Goal: Obtain resource: Download file/media

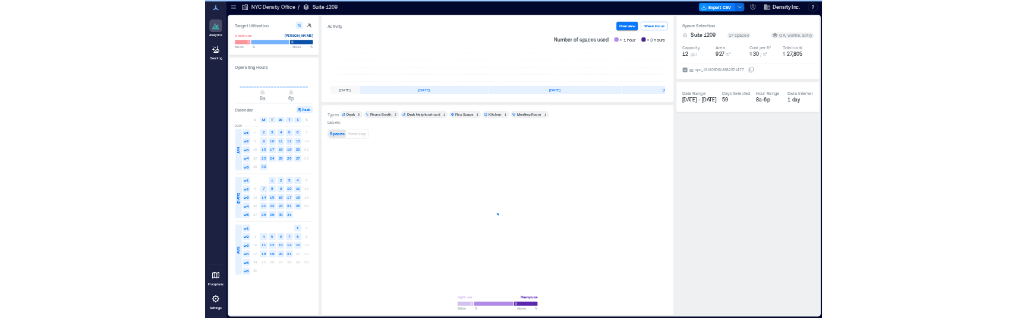
scroll to position [0, 84]
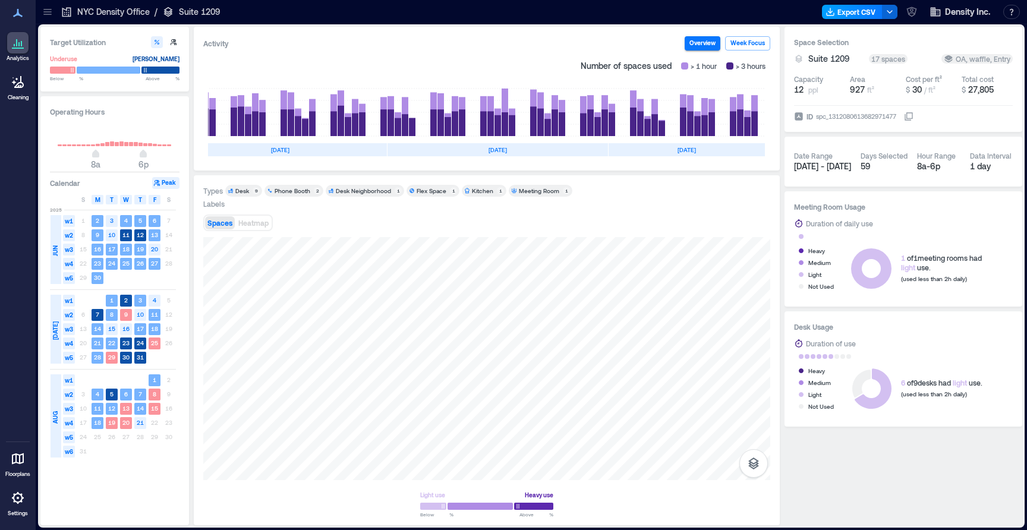
click at [848, 14] on button "Export CSV" at bounding box center [852, 12] width 61 height 14
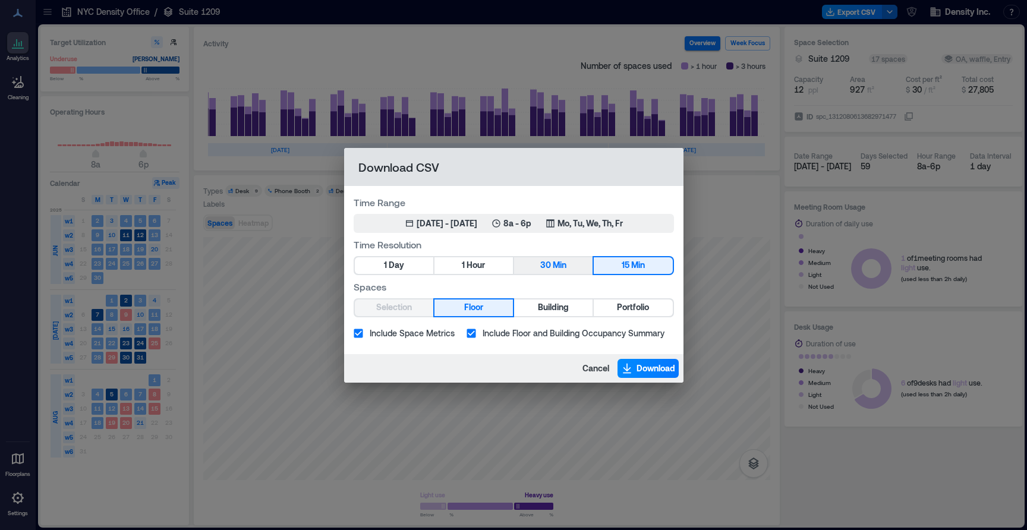
click at [565, 263] on span "Min" at bounding box center [560, 265] width 14 height 15
click at [465, 263] on button "1 Hour" at bounding box center [473, 265] width 78 height 17
click at [648, 370] on span "Download" at bounding box center [655, 368] width 39 height 12
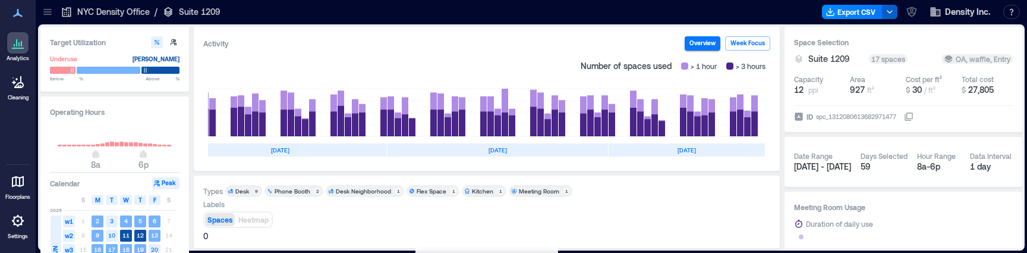
click at [891, 13] on icon "button" at bounding box center [890, 12] width 10 height 10
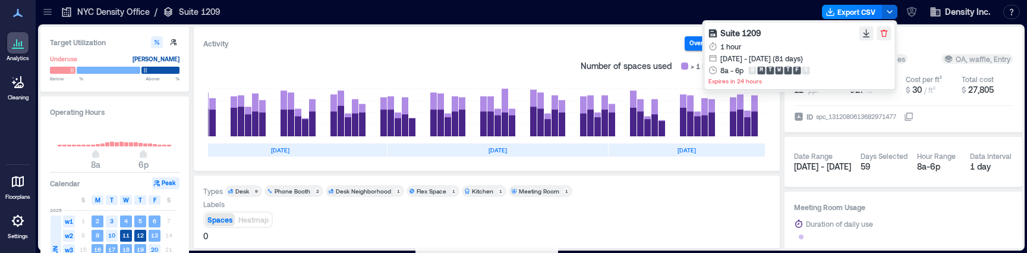
click at [793, 46] on div "1 hour [DATE] - [DATE] (81 days) 8a - 6p S M T W T F S" at bounding box center [799, 58] width 183 height 36
click at [862, 34] on icon "button" at bounding box center [867, 34] width 10 height 10
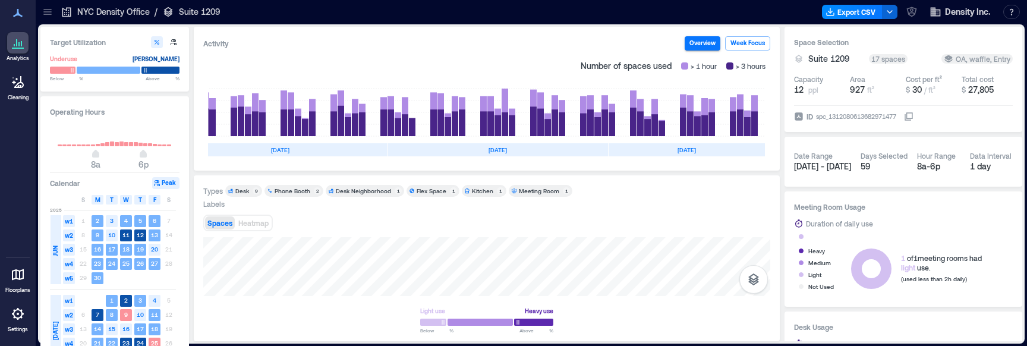
click at [748, 10] on div at bounding box center [523, 11] width 588 height 19
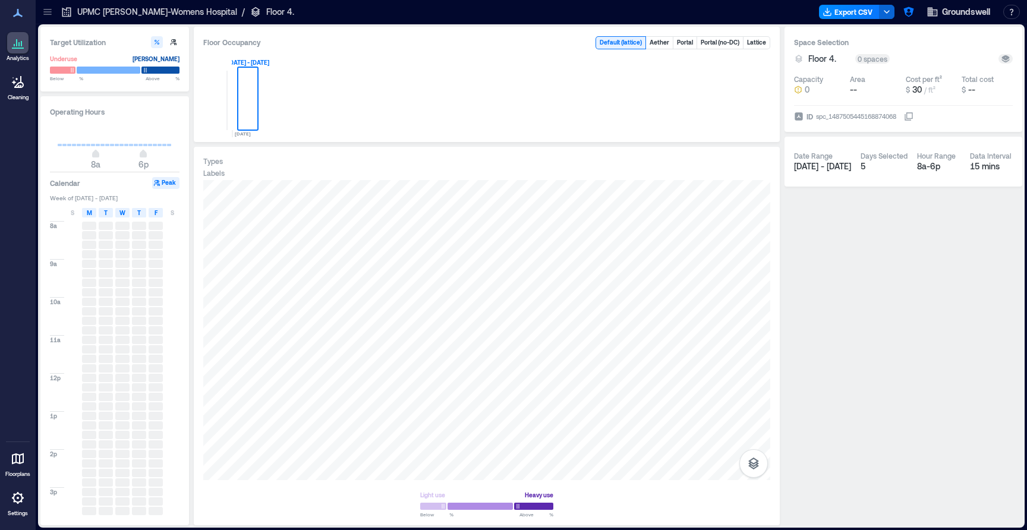
click at [48, 15] on icon at bounding box center [48, 12] width 12 height 12
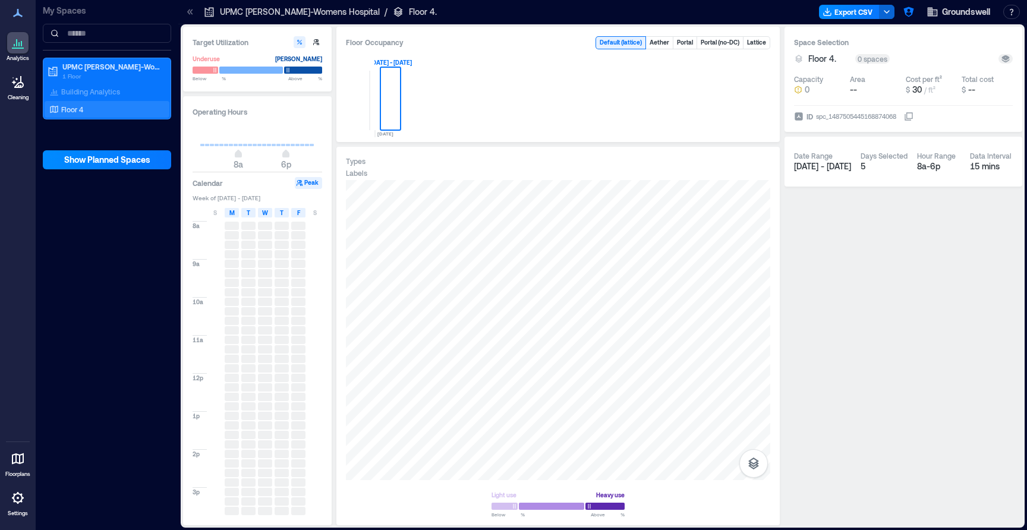
click at [77, 114] on div "Floor 4" at bounding box center [104, 109] width 115 height 12
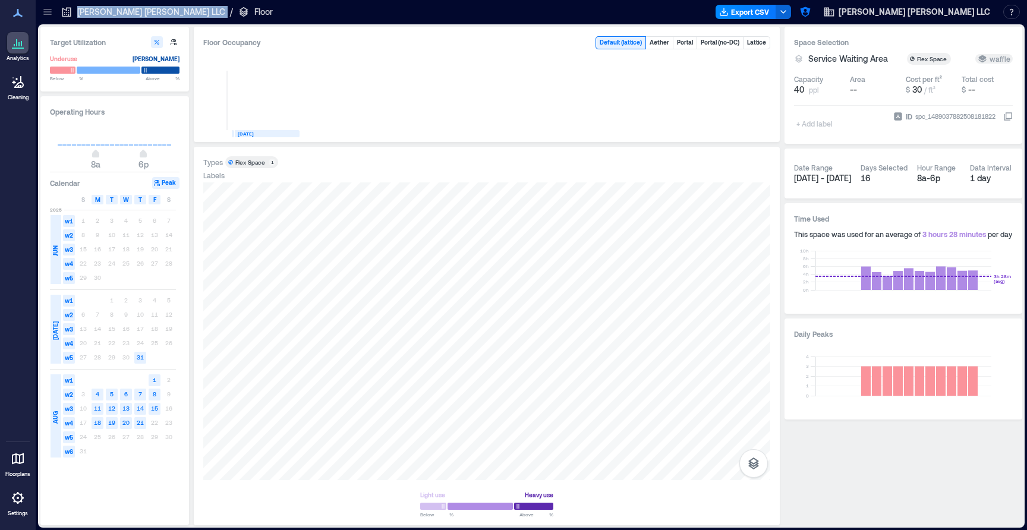
drag, startPoint x: 150, startPoint y: 11, endPoint x: 71, endPoint y: 12, distance: 78.4
click at [71, 12] on div "Hamilton Frost LLC / Floor" at bounding box center [167, 12] width 212 height 12
copy p "Hamilton Frost LLC"
